Goal: Find contact information: Find contact information

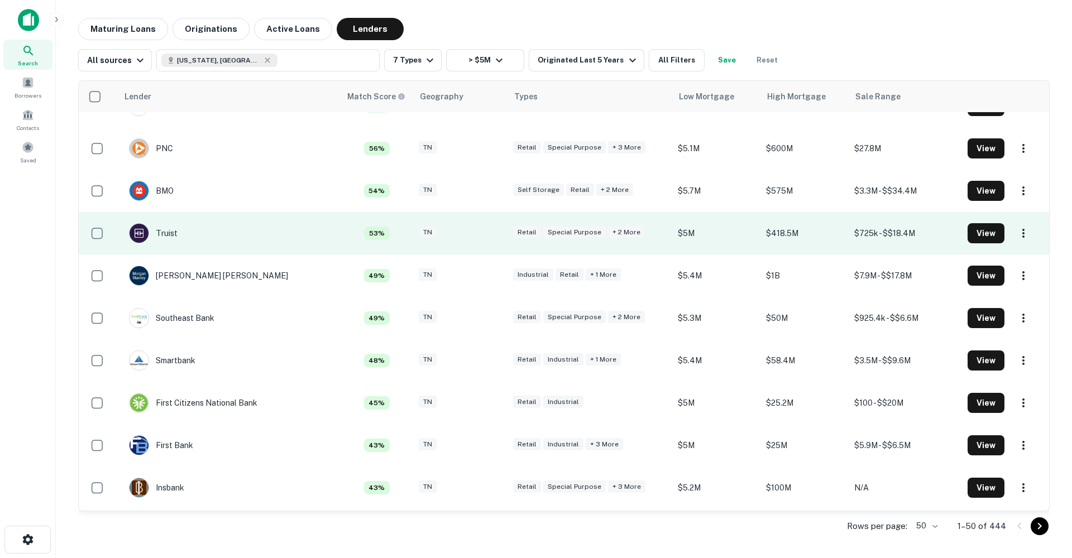
scroll to position [707, 0]
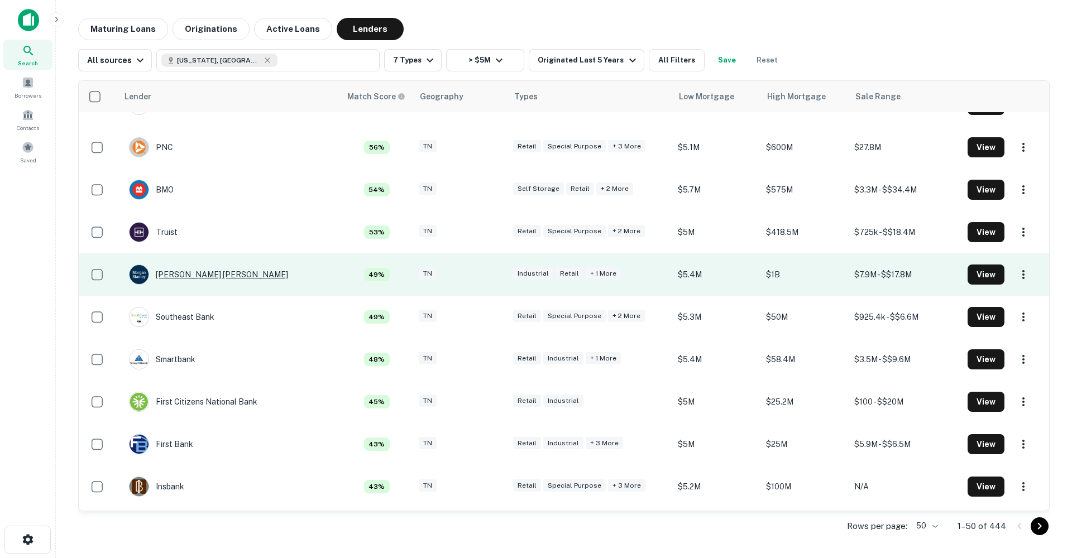
click at [200, 274] on div "[PERSON_NAME] [PERSON_NAME]" at bounding box center [208, 275] width 159 height 20
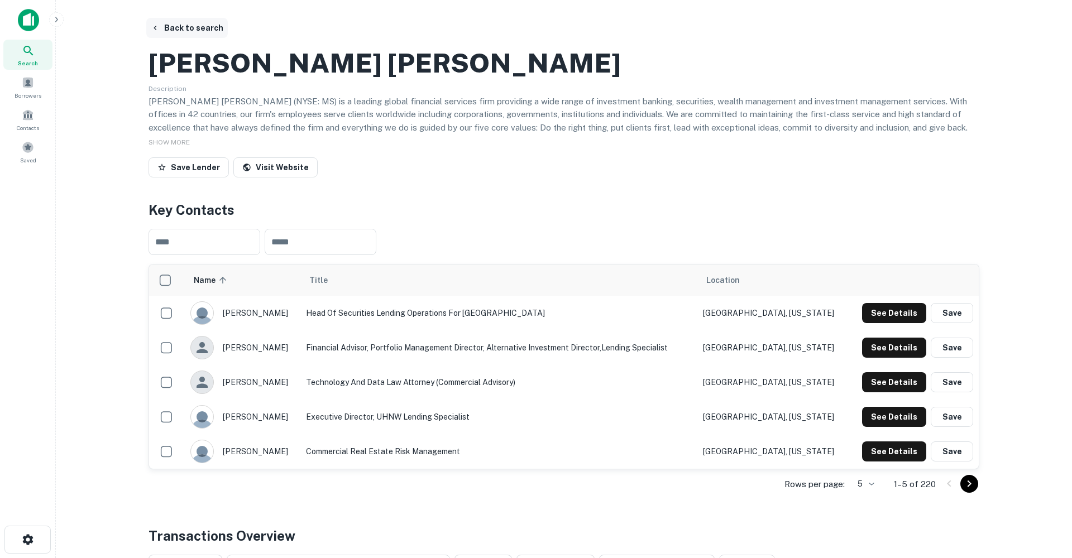
click at [188, 31] on button "Back to search" at bounding box center [187, 28] width 82 height 20
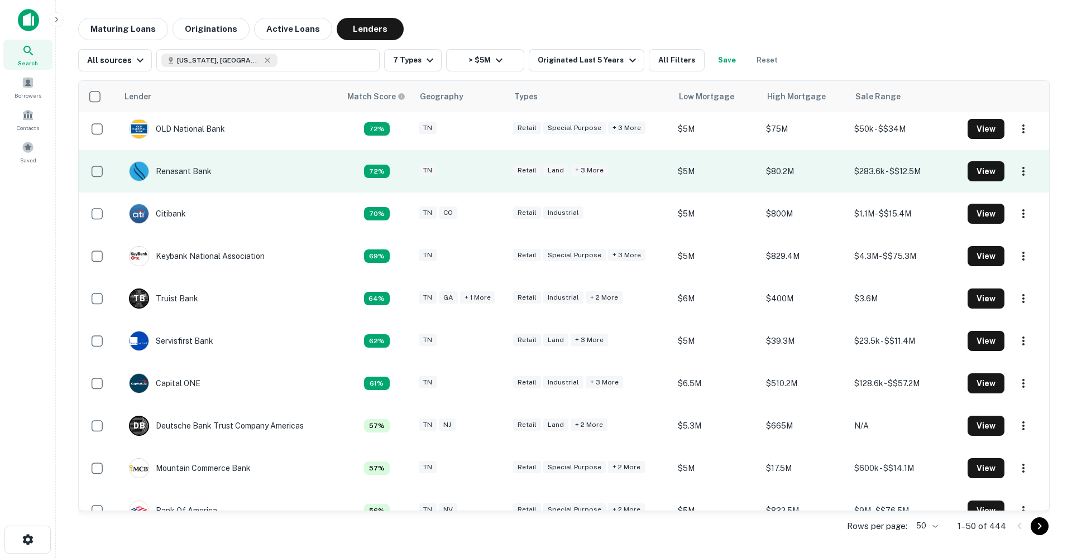
scroll to position [299, 0]
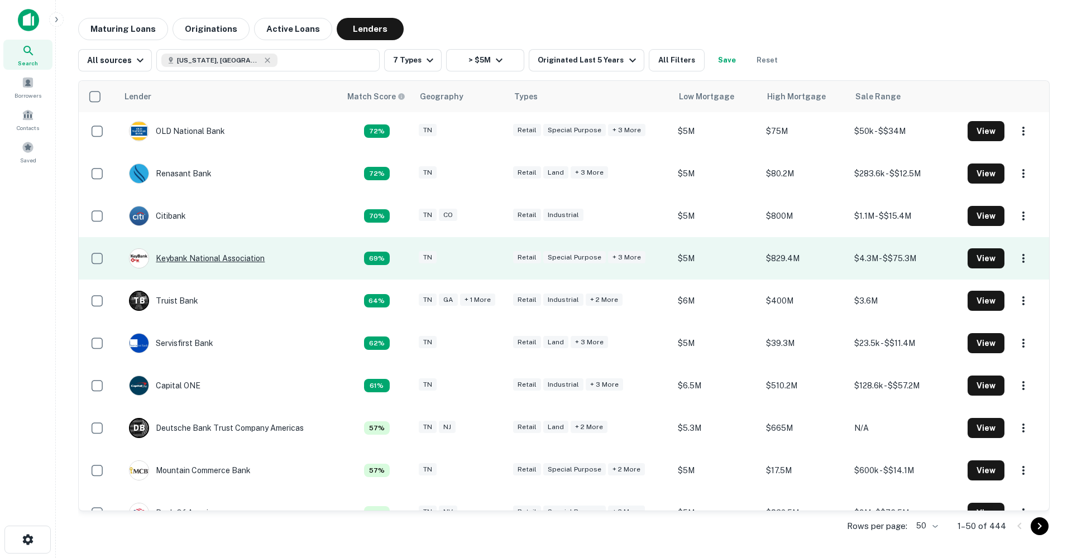
click at [209, 261] on div "Keybank National Association" at bounding box center [197, 258] width 136 height 20
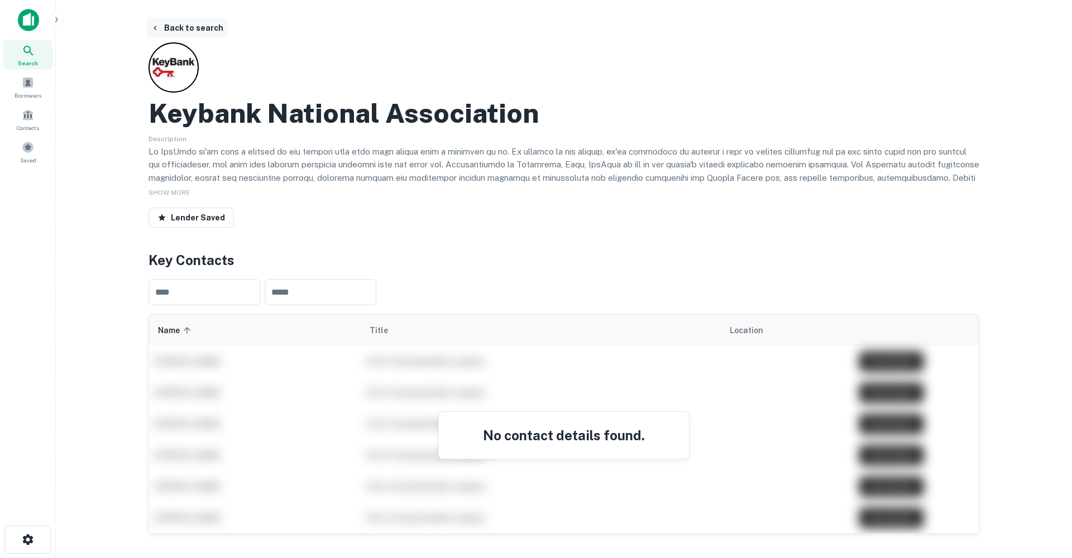
click at [178, 25] on button "Back to search" at bounding box center [187, 28] width 82 height 20
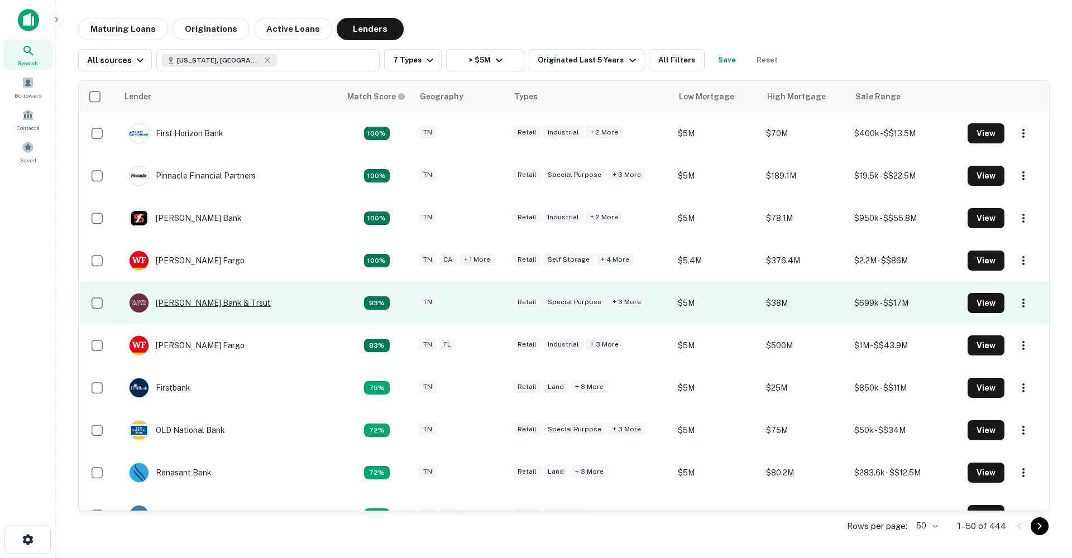
click at [197, 301] on div "[PERSON_NAME] Bank & Trsut" at bounding box center [200, 303] width 142 height 20
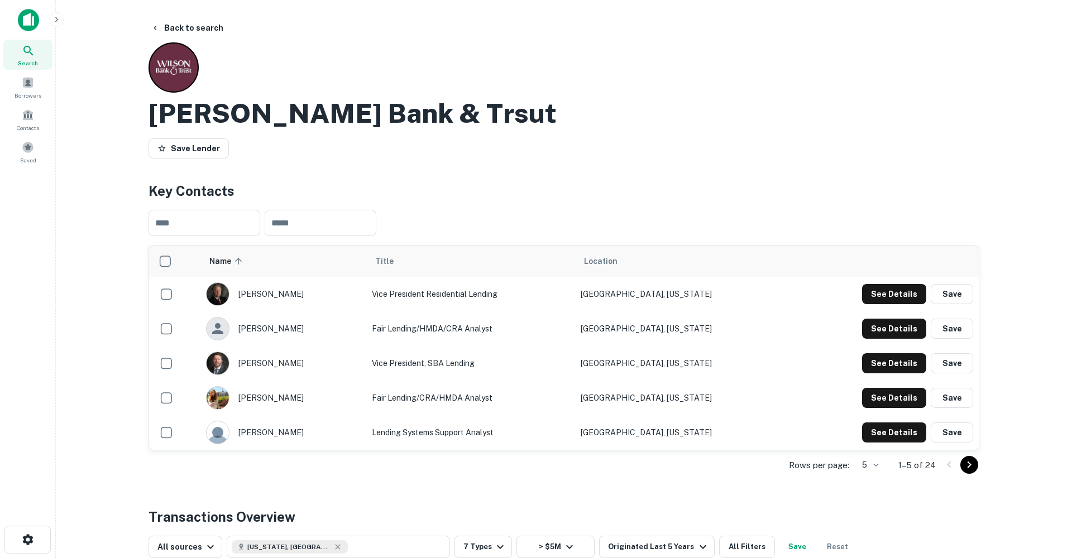
click at [976, 465] on button "Go to next page" at bounding box center [969, 465] width 18 height 18
click at [881, 323] on button "See Details" at bounding box center [894, 329] width 64 height 20
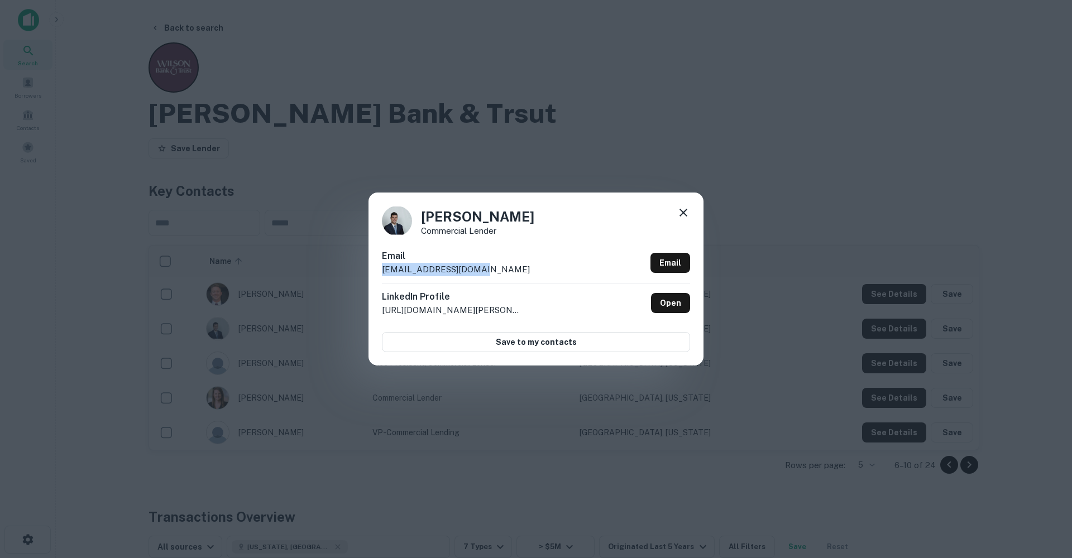
drag, startPoint x: 477, startPoint y: 269, endPoint x: 350, endPoint y: 266, distance: 126.8
click at [350, 266] on div "[PERSON_NAME] Commercial Lender Email [EMAIL_ADDRESS][DOMAIN_NAME] Email Linked…" at bounding box center [536, 279] width 1072 height 558
click at [681, 305] on link "Open" at bounding box center [670, 303] width 39 height 20
click at [678, 217] on icon at bounding box center [683, 212] width 13 height 13
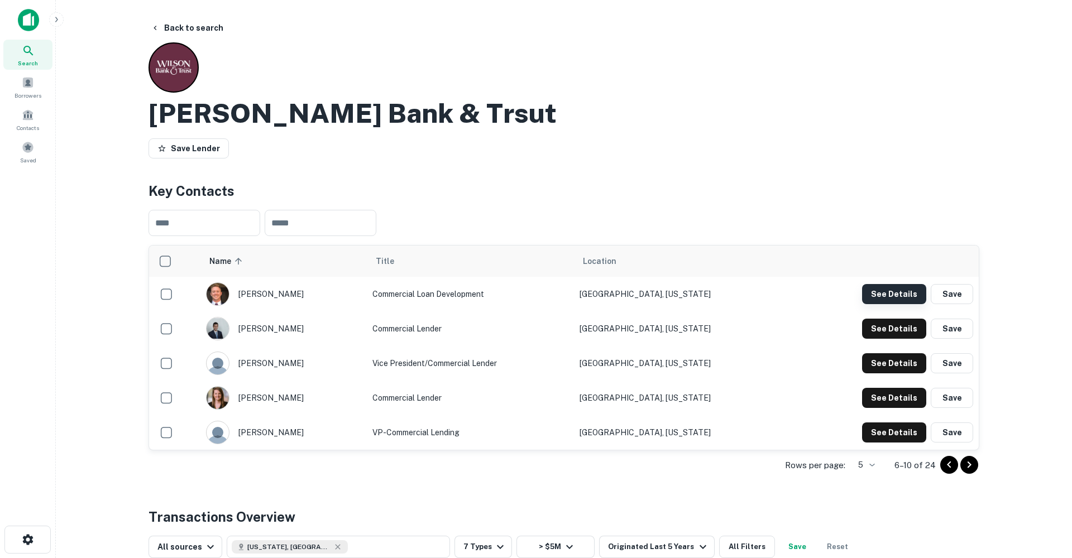
click at [866, 289] on button "See Details" at bounding box center [894, 294] width 64 height 20
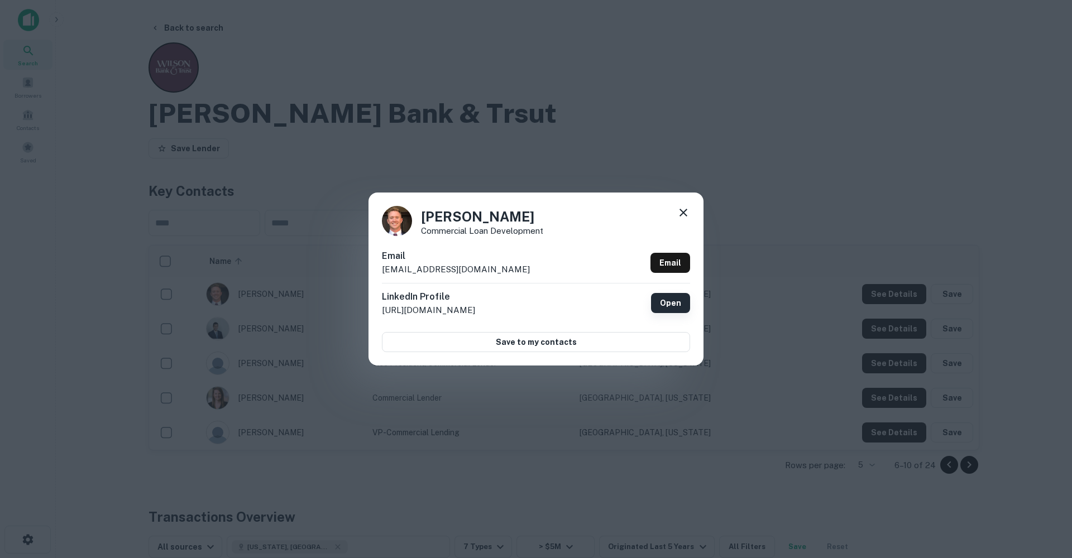
click at [674, 300] on link "Open" at bounding box center [670, 303] width 39 height 20
click at [685, 216] on icon at bounding box center [683, 212] width 13 height 13
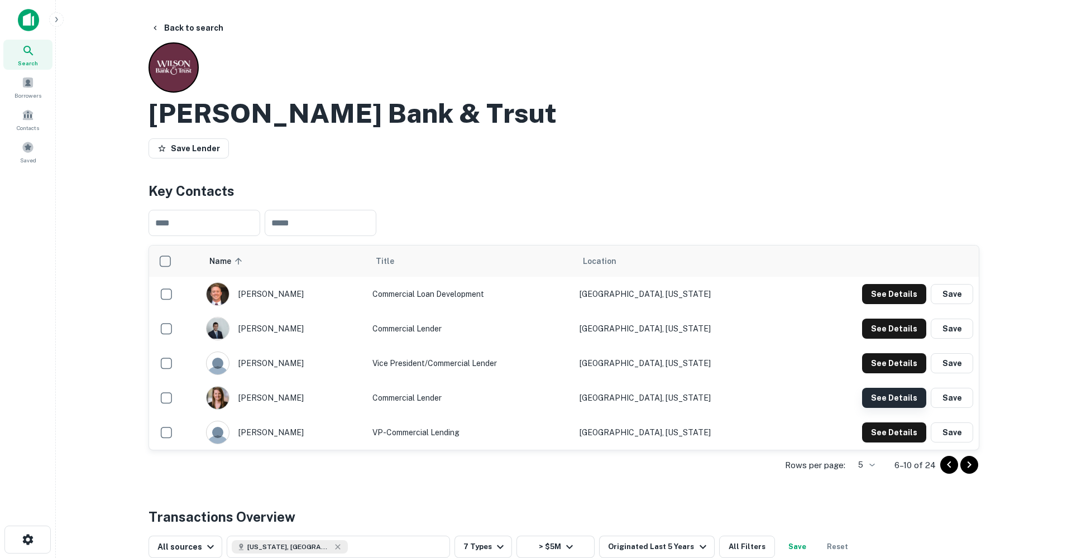
click at [883, 391] on button "See Details" at bounding box center [894, 398] width 64 height 20
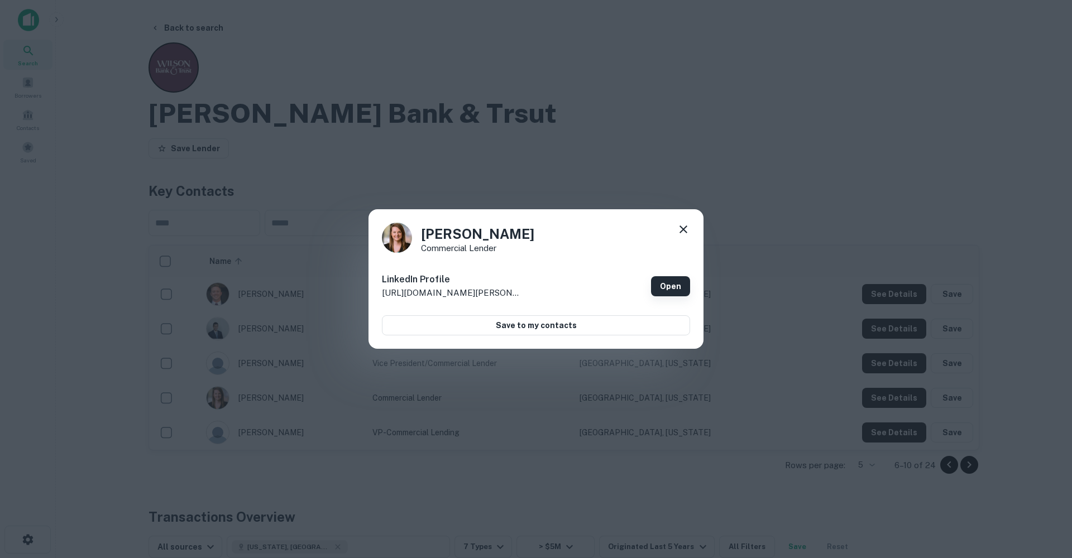
click at [684, 286] on link "Open" at bounding box center [670, 286] width 39 height 20
click at [688, 229] on icon at bounding box center [683, 229] width 13 height 13
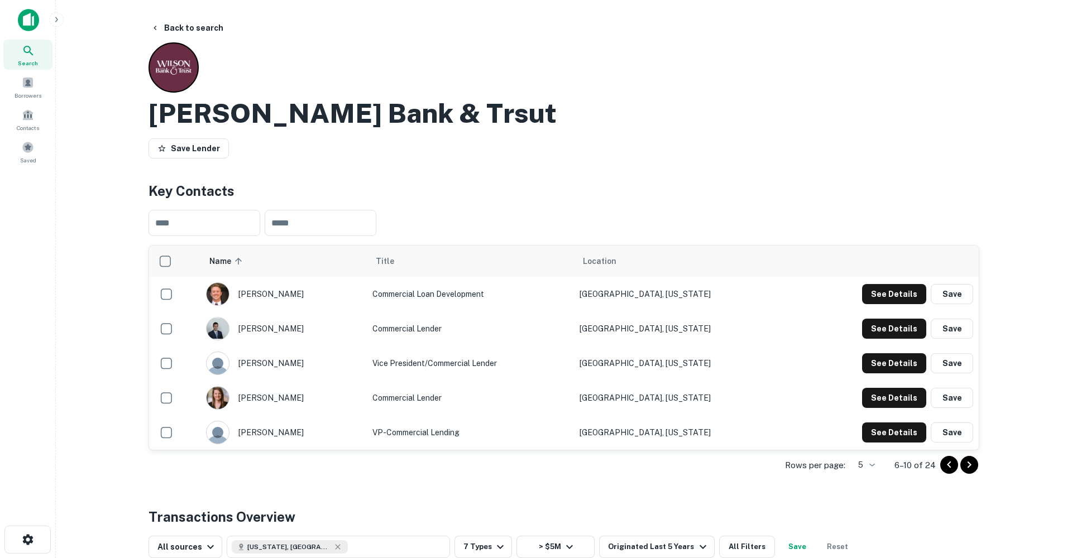
click at [899, 352] on td "See Details Save" at bounding box center [885, 363] width 187 height 35
click at [909, 366] on button "See Details" at bounding box center [894, 363] width 64 height 20
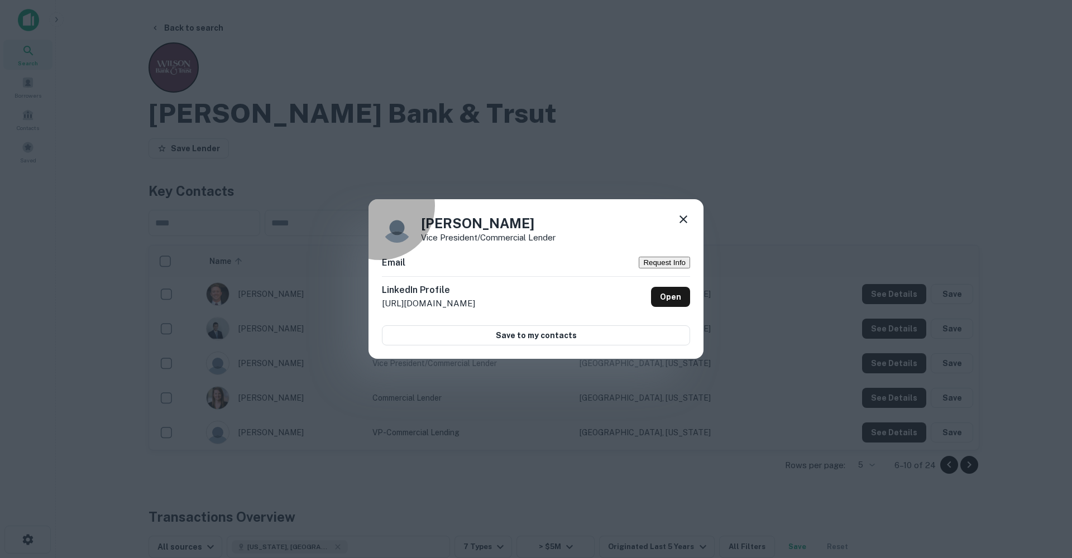
click at [639, 260] on button "Request Info" at bounding box center [664, 263] width 51 height 12
click at [667, 298] on link "Open" at bounding box center [670, 297] width 39 height 20
